Goal: Entertainment & Leisure: Consume media (video, audio)

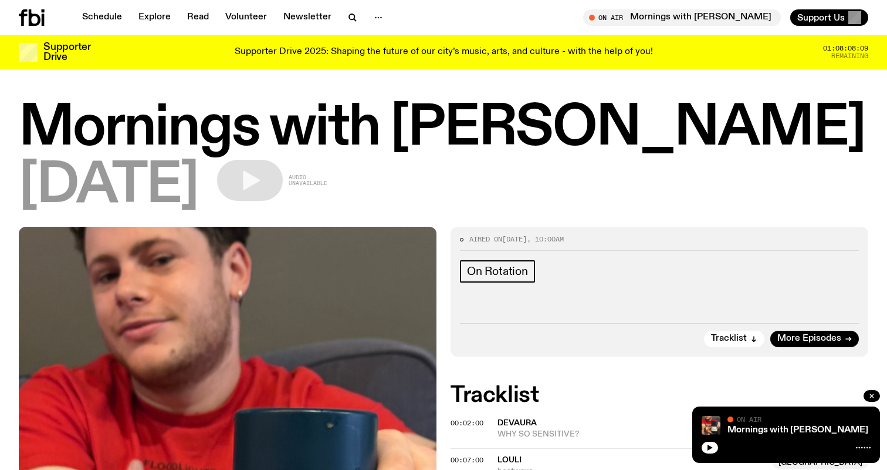
scroll to position [665, 0]
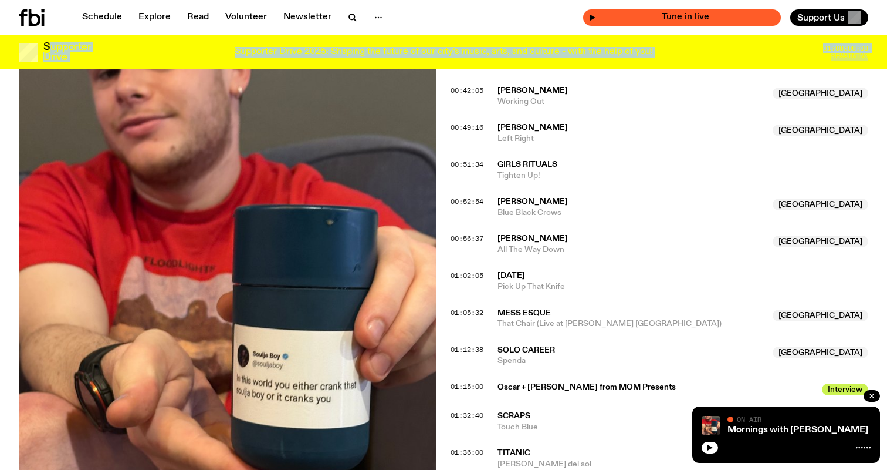
click at [724, 13] on span "Tune in live" at bounding box center [685, 17] width 179 height 9
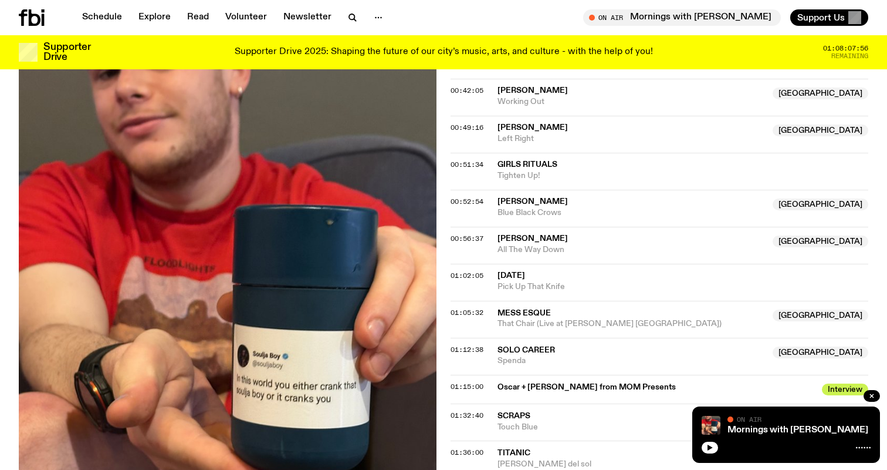
click at [25, 4] on div "Schedule Explore Read Volunteer Newsletter On Air Mornings with Sam Lane Tune i…" at bounding box center [443, 17] width 887 height 35
click at [23, 16] on icon at bounding box center [23, 17] width 8 height 16
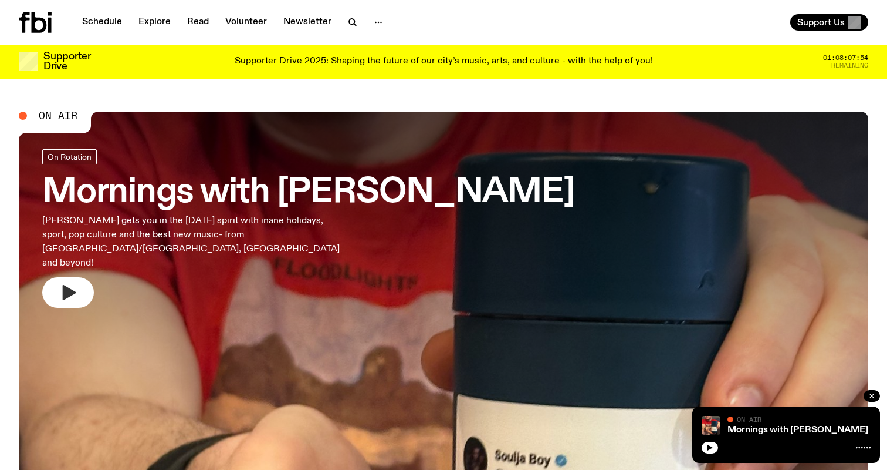
click at [68, 283] on icon "button" at bounding box center [68, 292] width 19 height 19
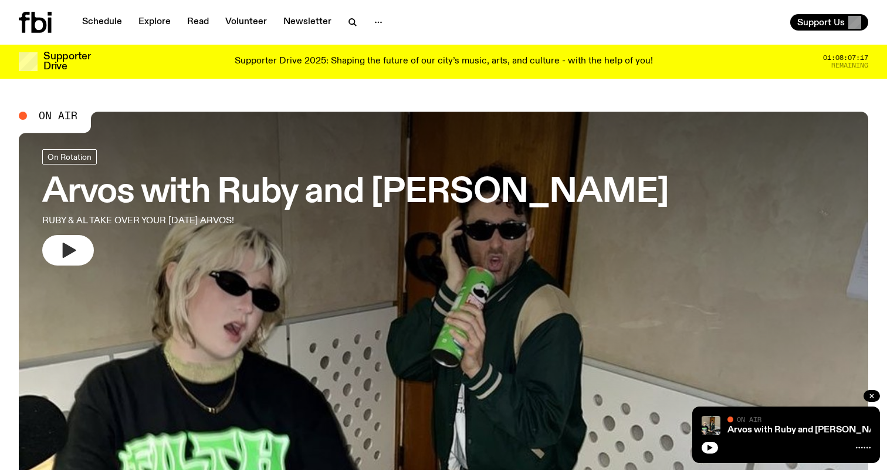
click at [79, 251] on button "button" at bounding box center [68, 250] width 52 height 31
